Goal: Transaction & Acquisition: Purchase product/service

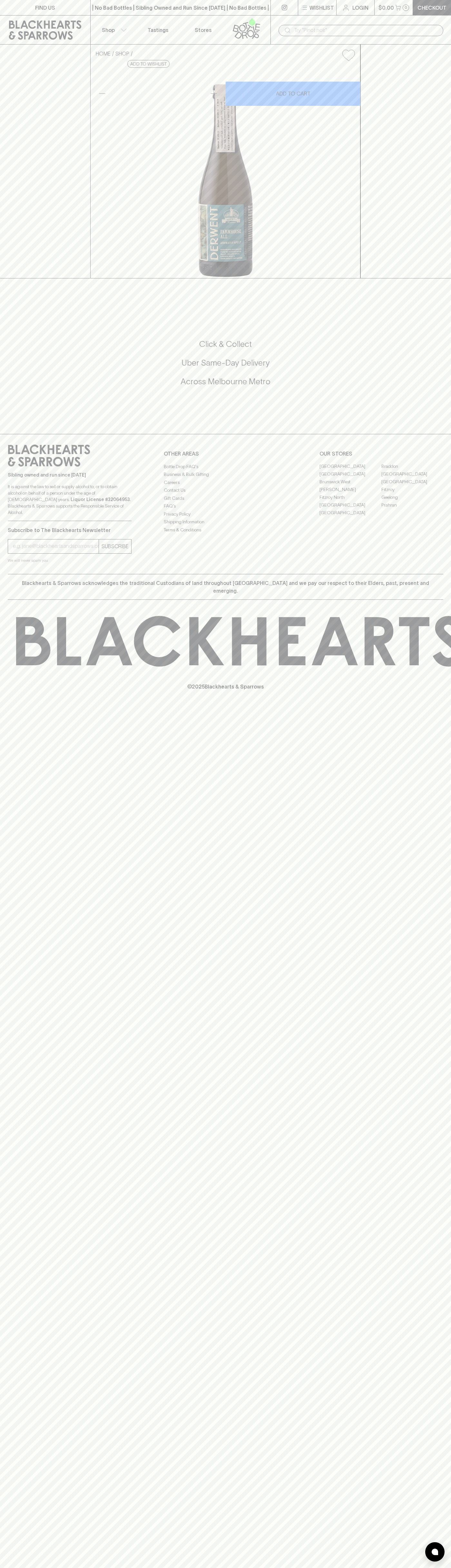
click at [333, 3] on p "Wishlist" at bounding box center [321, 7] width 24 height 8
click at [432, 1395] on div at bounding box center [226, 784] width 451 height 1568
click at [381, 1568] on html "FIND US | No Bad Bottles | Sibling Owned and Run Since [DATE] | No Bad Bottles …" at bounding box center [226, 784] width 451 height 1568
click at [23, 593] on div at bounding box center [226, 784] width 451 height 1568
